Goal: Task Accomplishment & Management: Use online tool/utility

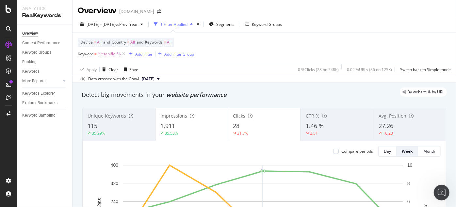
scroll to position [1000, 0]
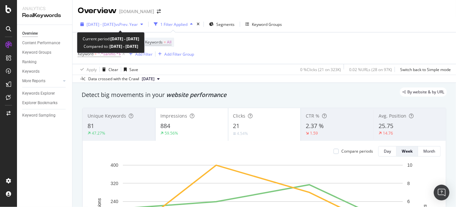
click at [132, 27] on div "[DATE] - [DATE] vs Prev. Year" at bounding box center [112, 24] width 68 height 10
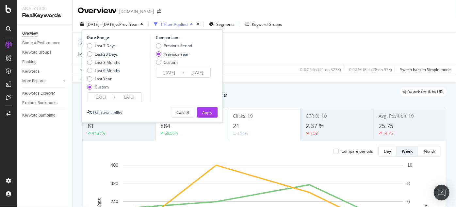
click at [108, 97] on input "2025/06/23" at bounding box center [100, 96] width 26 height 9
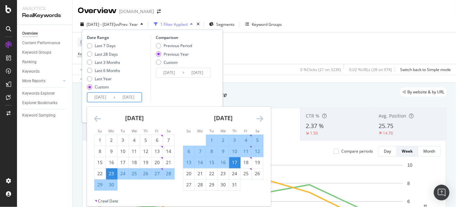
click at [121, 173] on div "24" at bounding box center [122, 173] width 11 height 7
type input "2025/06/24"
type input "2024/06/25"
click at [260, 117] on icon "Move forward to switch to the next month." at bounding box center [260, 118] width 7 height 8
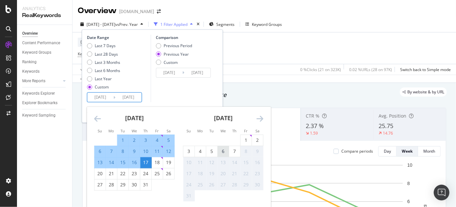
click at [226, 154] on div "6" at bounding box center [223, 151] width 11 height 7
type input "2025/08/06"
type input "2024/08/07"
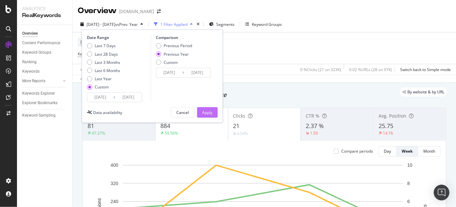
click at [204, 110] on div "Apply" at bounding box center [207, 112] width 10 height 6
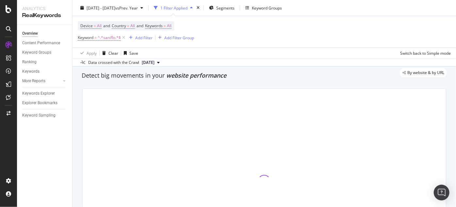
scroll to position [29, 0]
